Goal: Navigation & Orientation: Find specific page/section

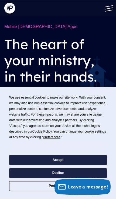
click at [78, 159] on button "Accept" at bounding box center [57, 160] width 97 height 10
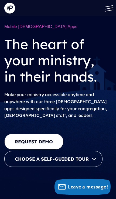
click at [107, 8] on button at bounding box center [108, 8] width 16 height 16
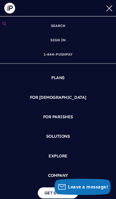
click at [59, 40] on link "SIGN IN" at bounding box center [57, 40] width 19 height 14
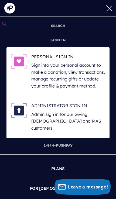
click at [88, 72] on p "Sign into your personal account to make a donation, view transactions, manage r…" at bounding box center [68, 76] width 74 height 28
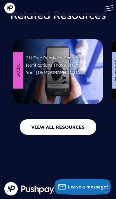
scroll to position [2979, 0]
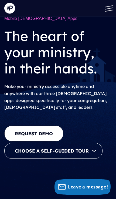
scroll to position [8, 0]
click at [45, 132] on link "REQUEST DEMO" at bounding box center [33, 133] width 59 height 16
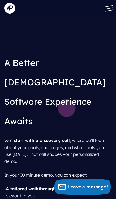
click at [106, 11] on span at bounding box center [109, 10] width 8 height 2
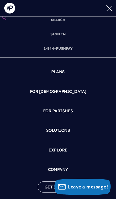
scroll to position [6, 0]
click at [67, 89] on link "FOR [DEMOGRAPHIC_DATA]" at bounding box center [57, 91] width 107 height 15
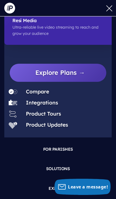
scroll to position [252, 0]
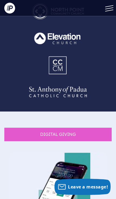
scroll to position [475, 0]
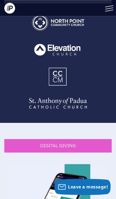
click at [89, 139] on section "DIGITAL GIVING" at bounding box center [57, 145] width 107 height 13
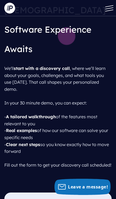
scroll to position [0, 0]
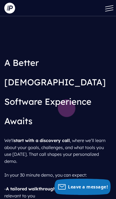
click at [112, 8] on button at bounding box center [108, 8] width 16 height 16
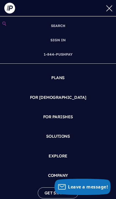
click at [60, 39] on link "SIGN IN" at bounding box center [57, 40] width 19 height 14
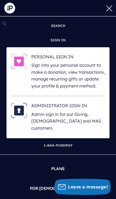
click at [75, 76] on p "Sign into your personal account to make a donation, view transactions, manage r…" at bounding box center [68, 76] width 74 height 28
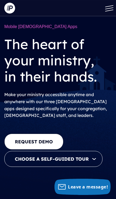
click at [9, 6] on img at bounding box center [9, 8] width 11 height 11
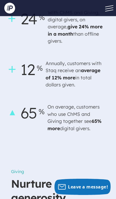
scroll to position [752, 0]
